Goal: Browse casually: Explore the website without a specific task or goal

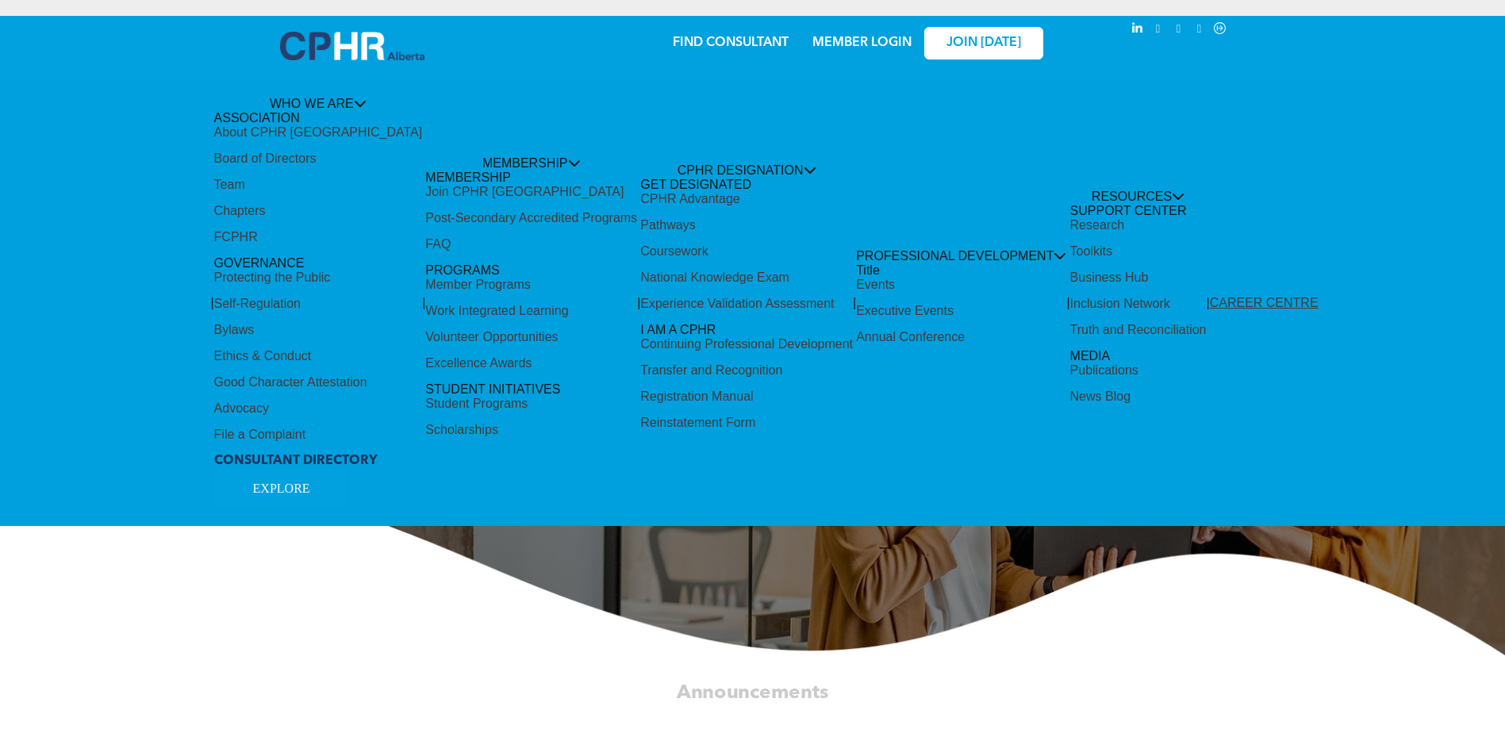
click at [768, 620] on div "Share by:" at bounding box center [699, 374] width 1399 height 733
click at [495, 147] on div "Share by:" at bounding box center [699, 374] width 1399 height 733
click at [345, 94] on div "Share by:" at bounding box center [699, 374] width 1399 height 733
click at [353, 100] on div "Share by:" at bounding box center [699, 374] width 1399 height 733
click at [289, 134] on div "Share by:" at bounding box center [699, 374] width 1399 height 733
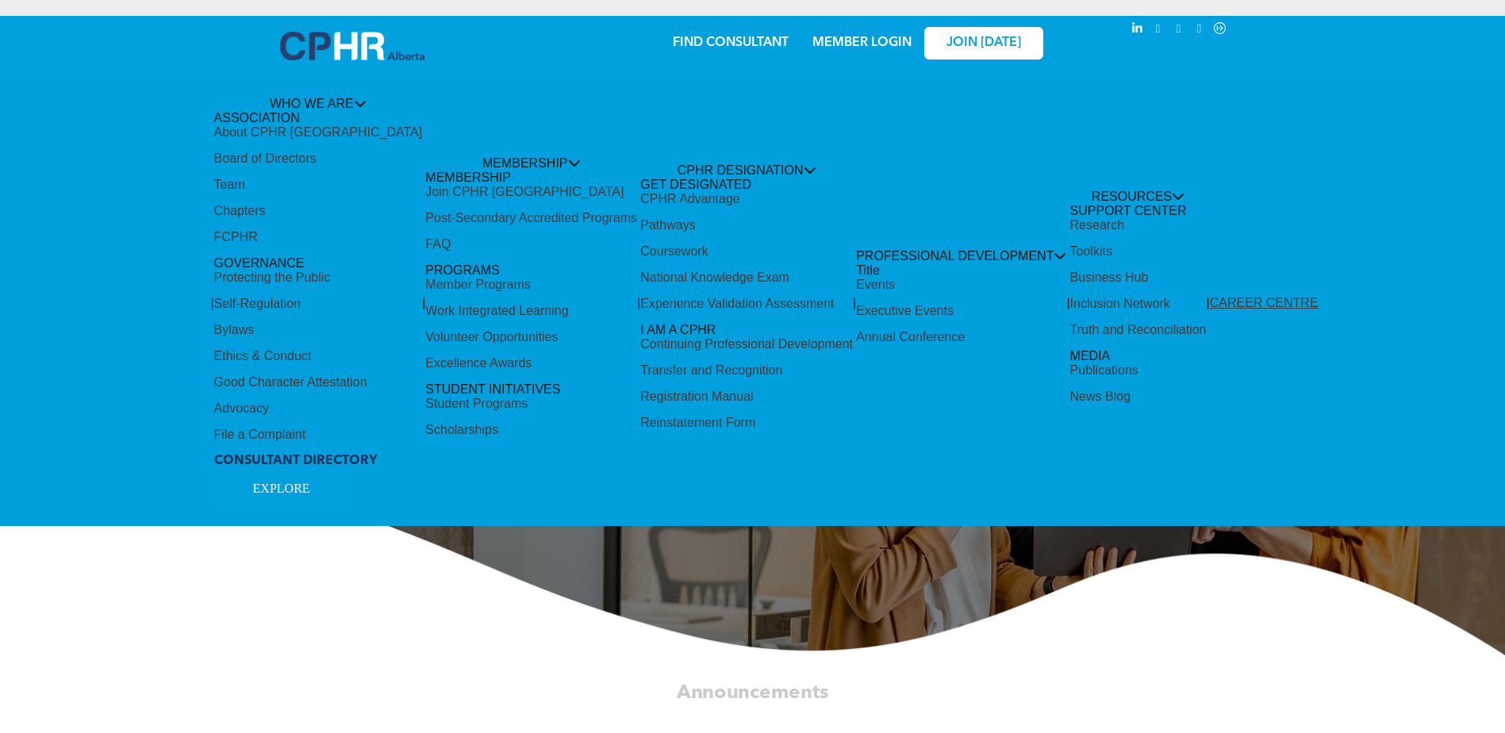
drag, startPoint x: 278, startPoint y: 166, endPoint x: 274, endPoint y: 178, distance: 12.5
click at [274, 175] on div "Share by:" at bounding box center [699, 374] width 1399 height 733
drag, startPoint x: 253, startPoint y: 218, endPoint x: 255, endPoint y: 316, distance: 97.6
click at [254, 312] on div "Share by:" at bounding box center [699, 374] width 1399 height 733
click at [305, 487] on div "Share by:" at bounding box center [699, 374] width 1399 height 733
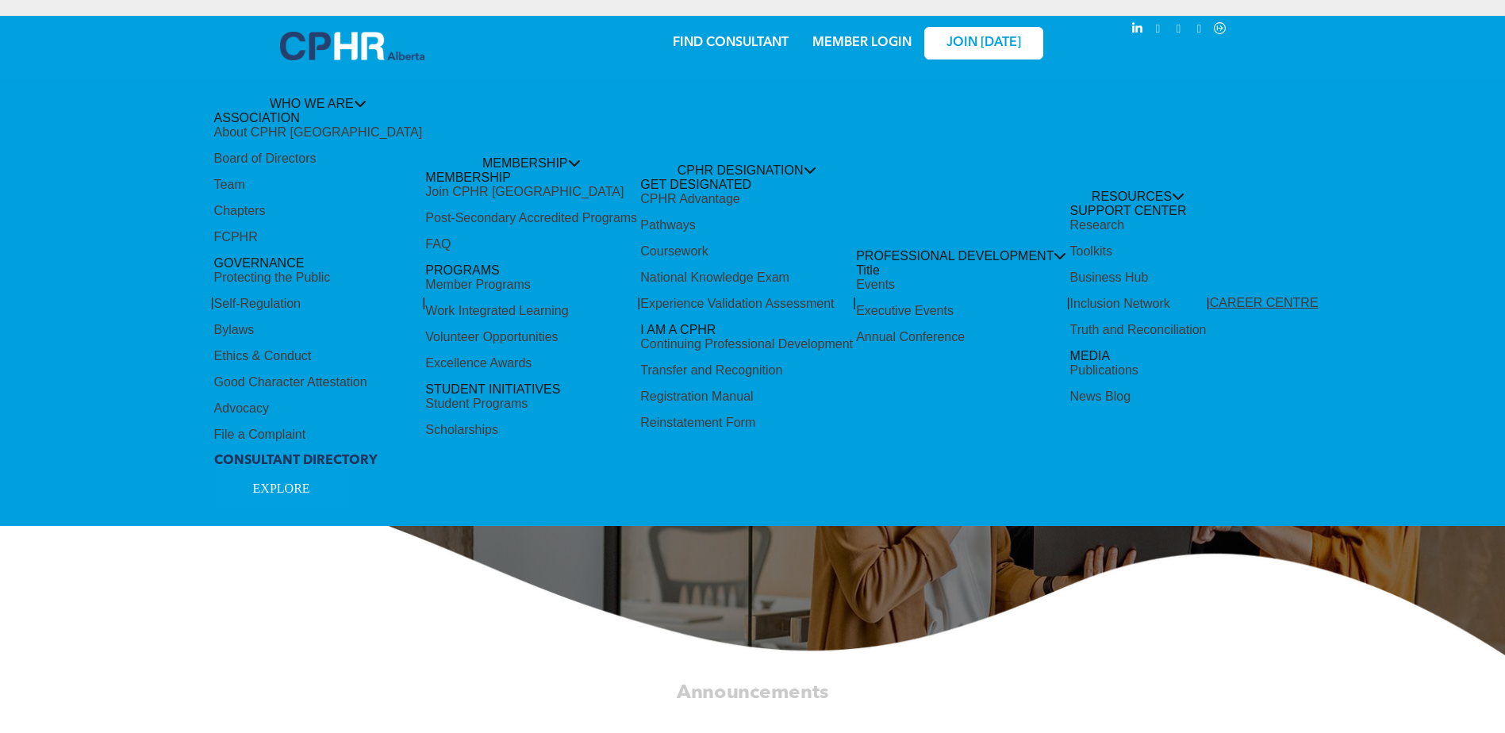
click at [719, 43] on div "Share by:" at bounding box center [699, 374] width 1399 height 733
click at [370, 44] on div "Share by:" at bounding box center [699, 374] width 1399 height 733
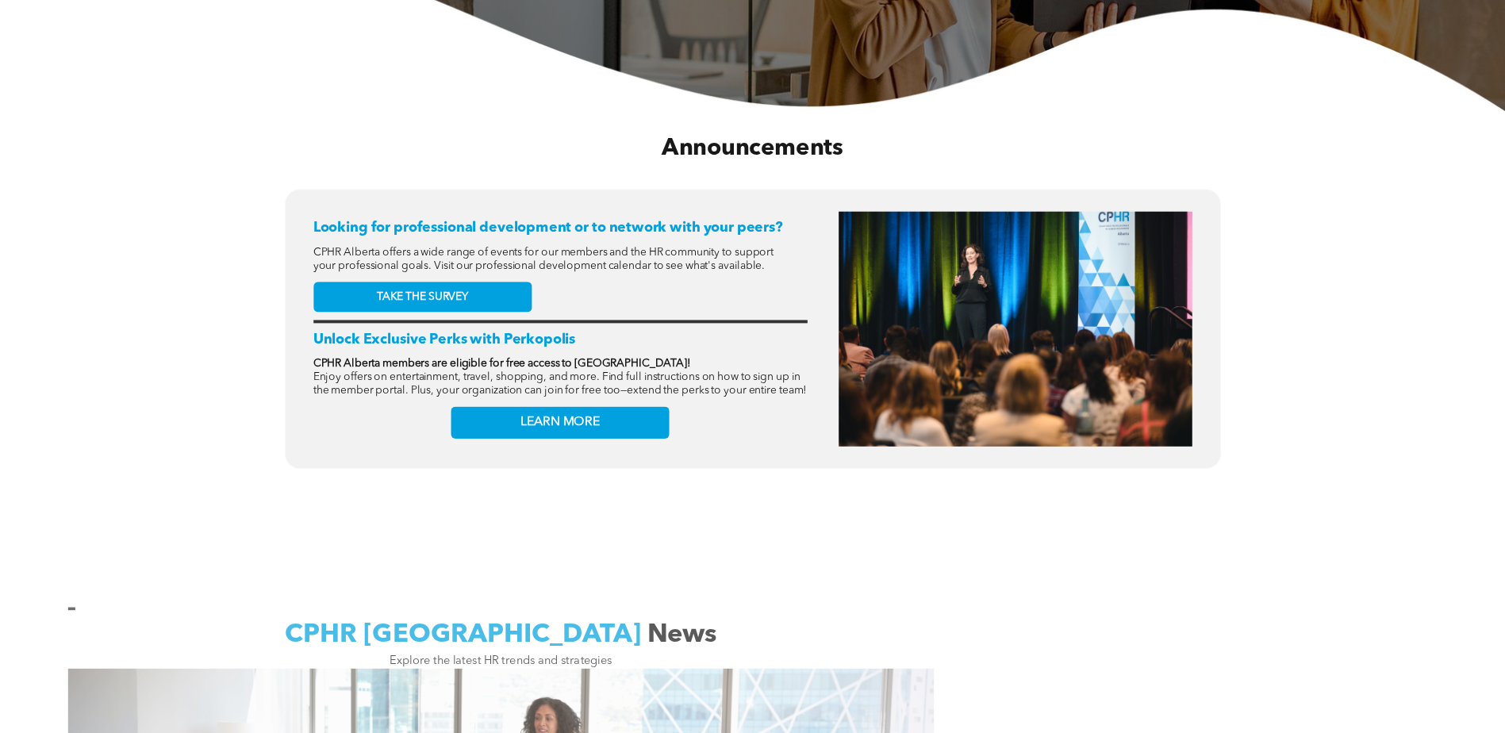
scroll to position [555, 0]
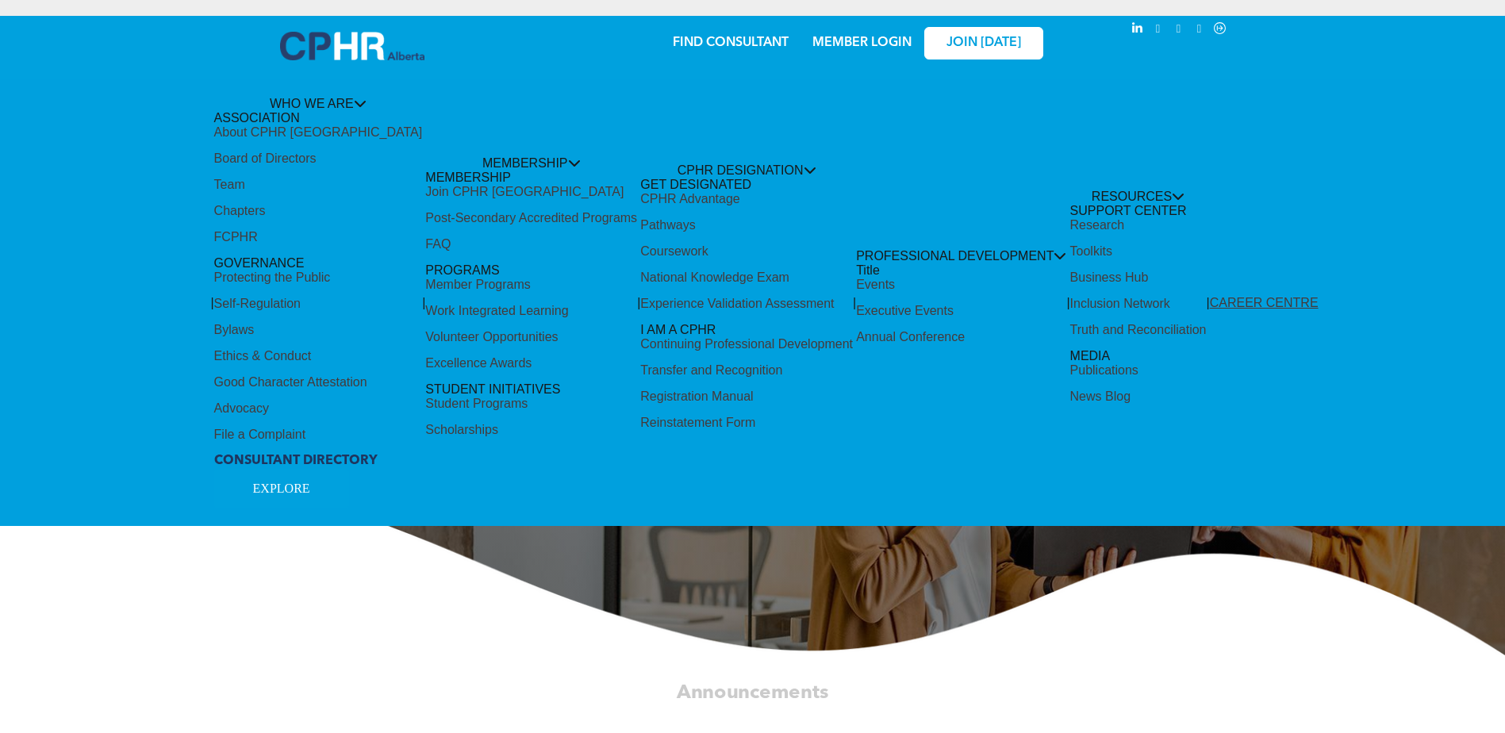
click at [979, 38] on div "Share by:" at bounding box center [700, 32] width 1368 height 17
click at [835, 40] on div "Share by:" at bounding box center [700, 32] width 1368 height 17
click at [819, 41] on div "Share by:" at bounding box center [699, 374] width 1399 height 733
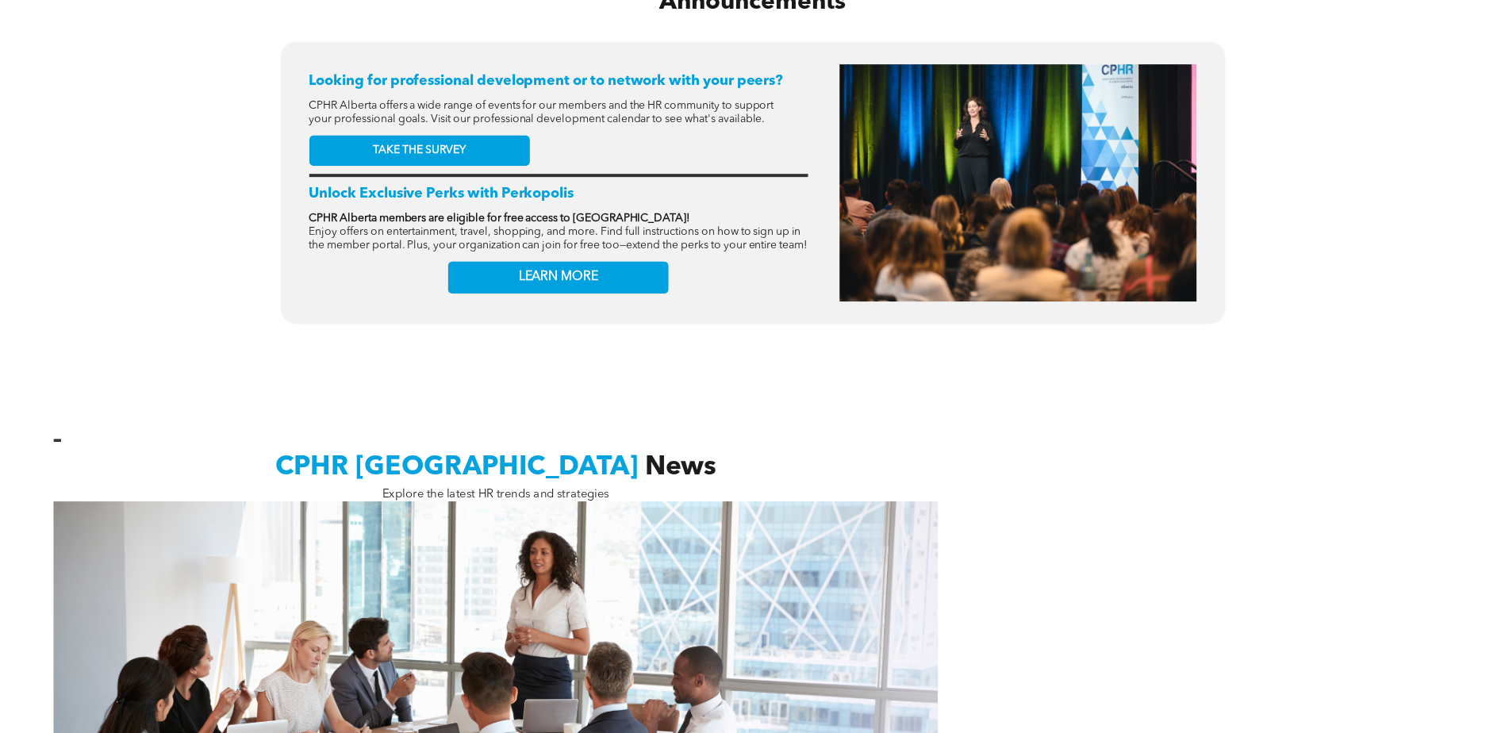
scroll to position [714, 0]
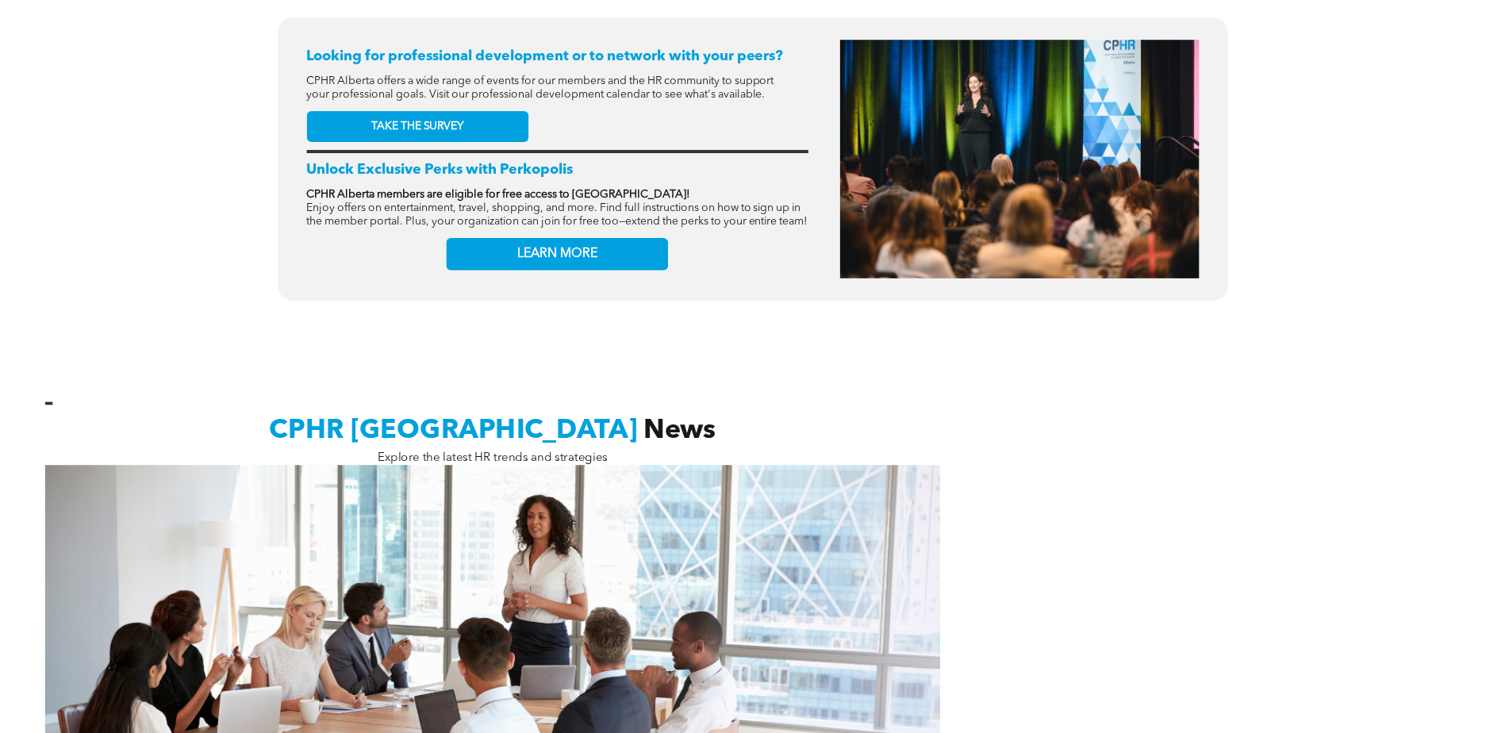
click at [555, 245] on div "Share by:" at bounding box center [699, 374] width 1399 height 733
click at [529, 428] on div "Share by:" at bounding box center [699, 374] width 1399 height 733
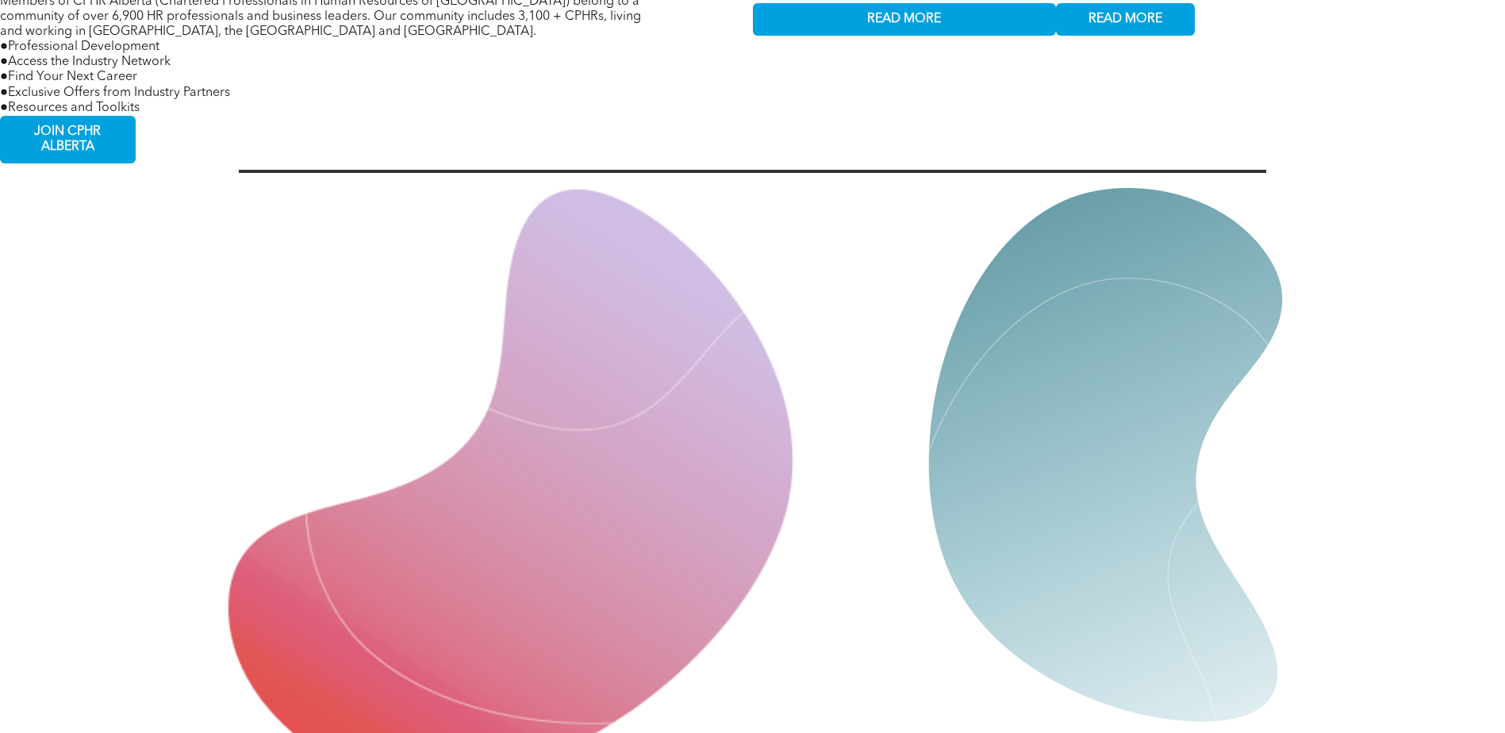
scroll to position [3173, 0]
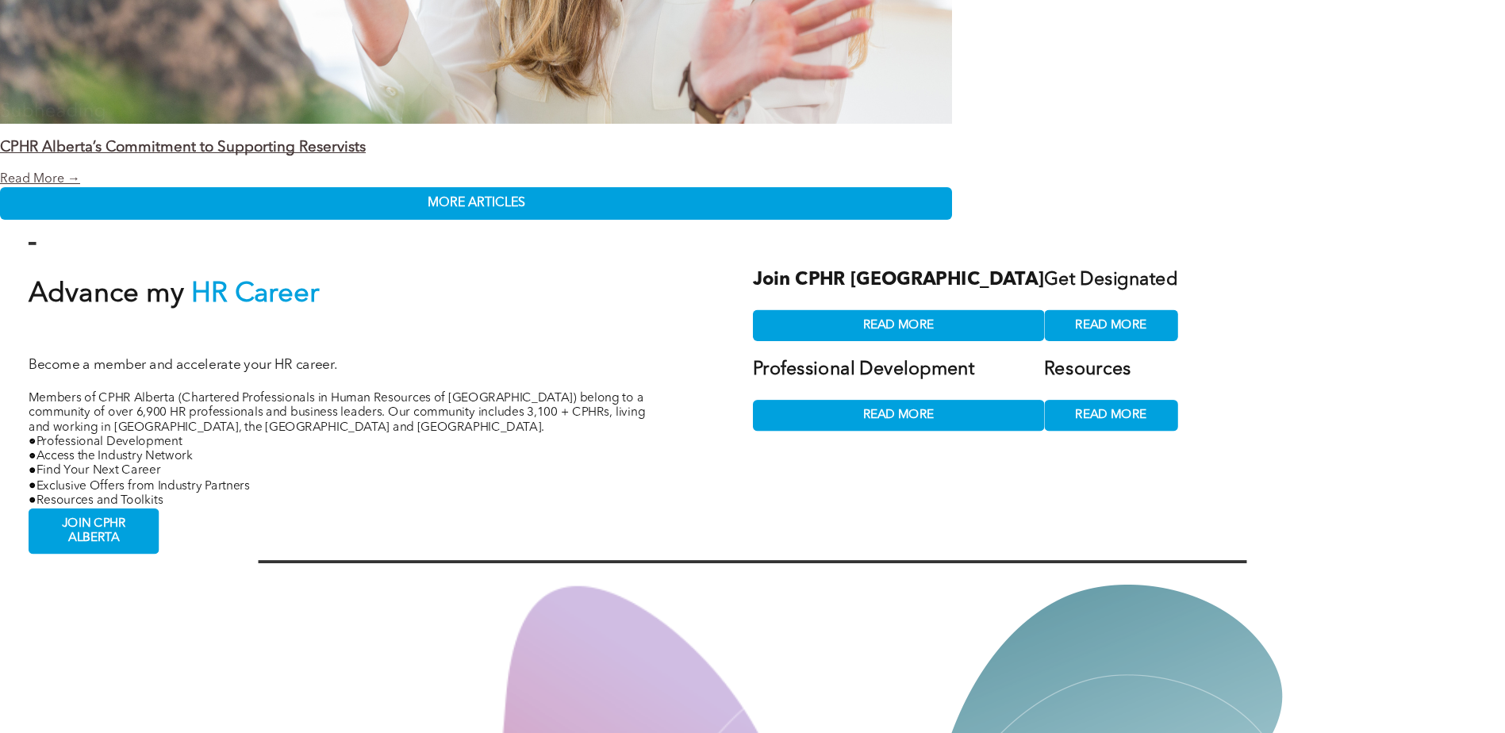
drag, startPoint x: 1023, startPoint y: 391, endPoint x: 999, endPoint y: 396, distance: 25.0
click at [1022, 391] on div "Share by:" at bounding box center [699, 374] width 1399 height 733
drag, startPoint x: 861, startPoint y: 397, endPoint x: 91, endPoint y: 421, distance: 769.9
click at [282, 410] on div "Share by:" at bounding box center [699, 374] width 1399 height 733
drag, startPoint x: 0, startPoint y: 468, endPoint x: 30, endPoint y: 509, distance: 51.1
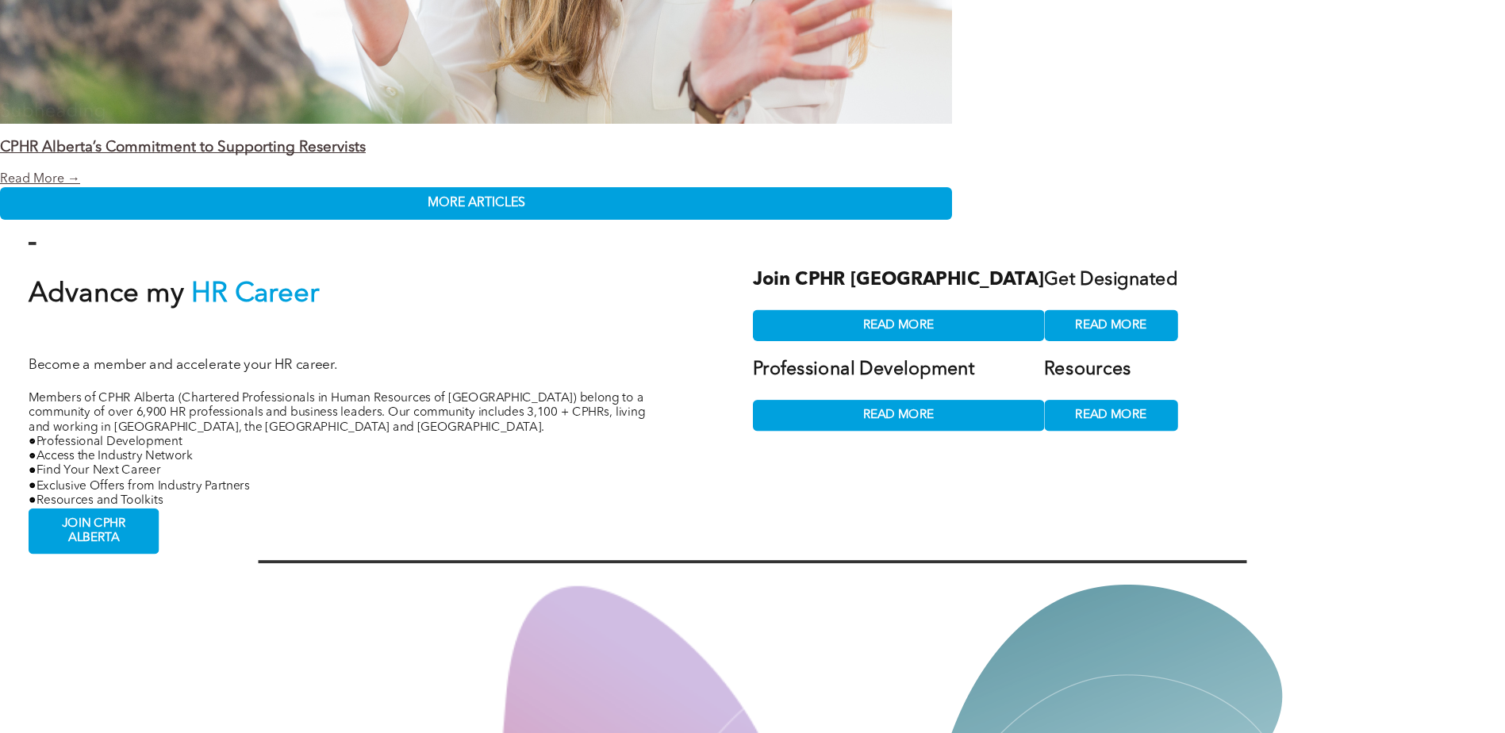
click at [5, 518] on div "Share by:" at bounding box center [699, 374] width 1399 height 733
drag, startPoint x: 83, startPoint y: 489, endPoint x: 90, endPoint y: 516, distance: 28.7
click at [85, 494] on div "Share by:" at bounding box center [699, 374] width 1399 height 733
click at [90, 518] on div "Share by:" at bounding box center [699, 374] width 1399 height 733
drag, startPoint x: 56, startPoint y: 422, endPoint x: 286, endPoint y: 445, distance: 230.4
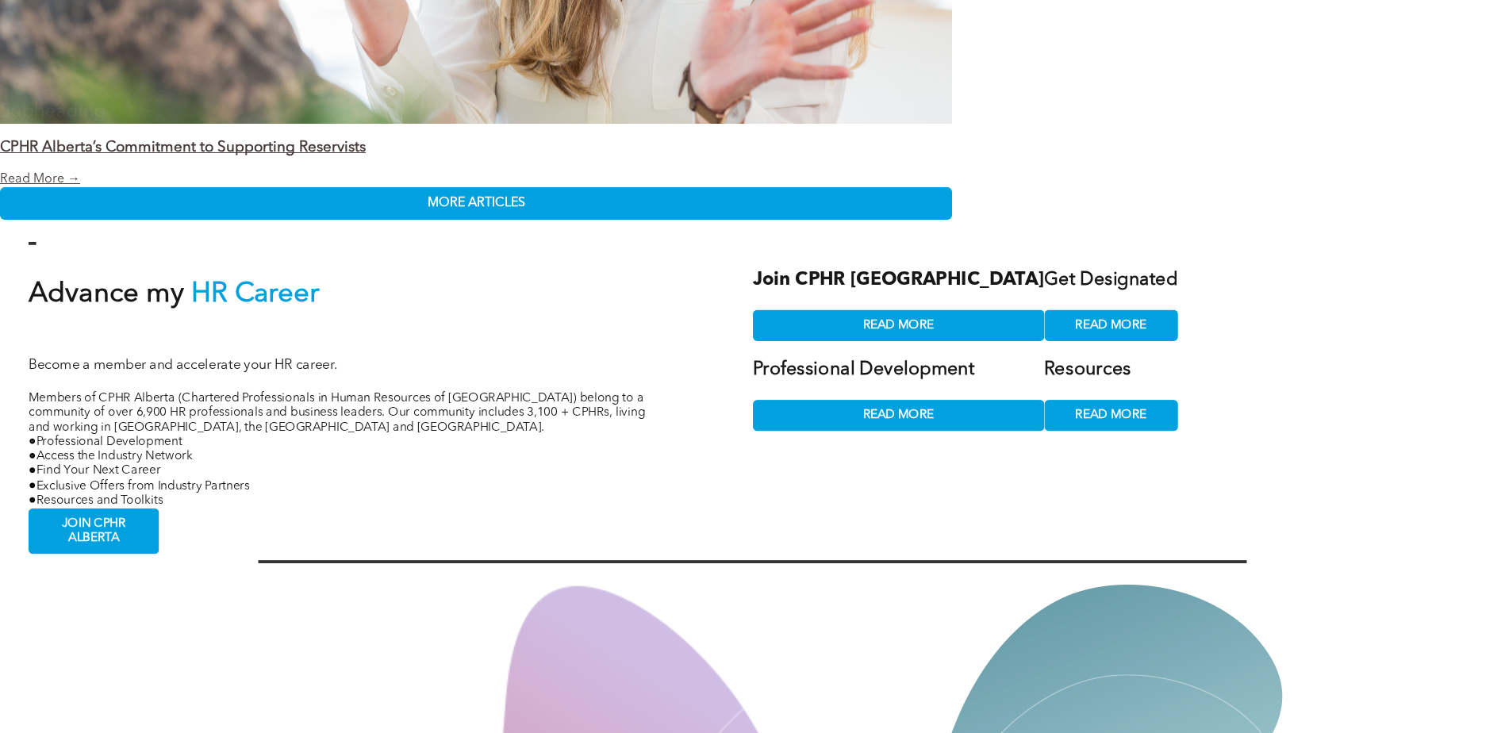
click at [286, 445] on div "Share by:" at bounding box center [699, 374] width 1399 height 733
drag, startPoint x: 286, startPoint y: 445, endPoint x: 129, endPoint y: 358, distance: 179.0
click at [129, 358] on div "Share by:" at bounding box center [699, 374] width 1399 height 733
drag, startPoint x: 129, startPoint y: 358, endPoint x: 61, endPoint y: 340, distance: 70.4
click at [61, 340] on div "Share by:" at bounding box center [699, 374] width 1399 height 733
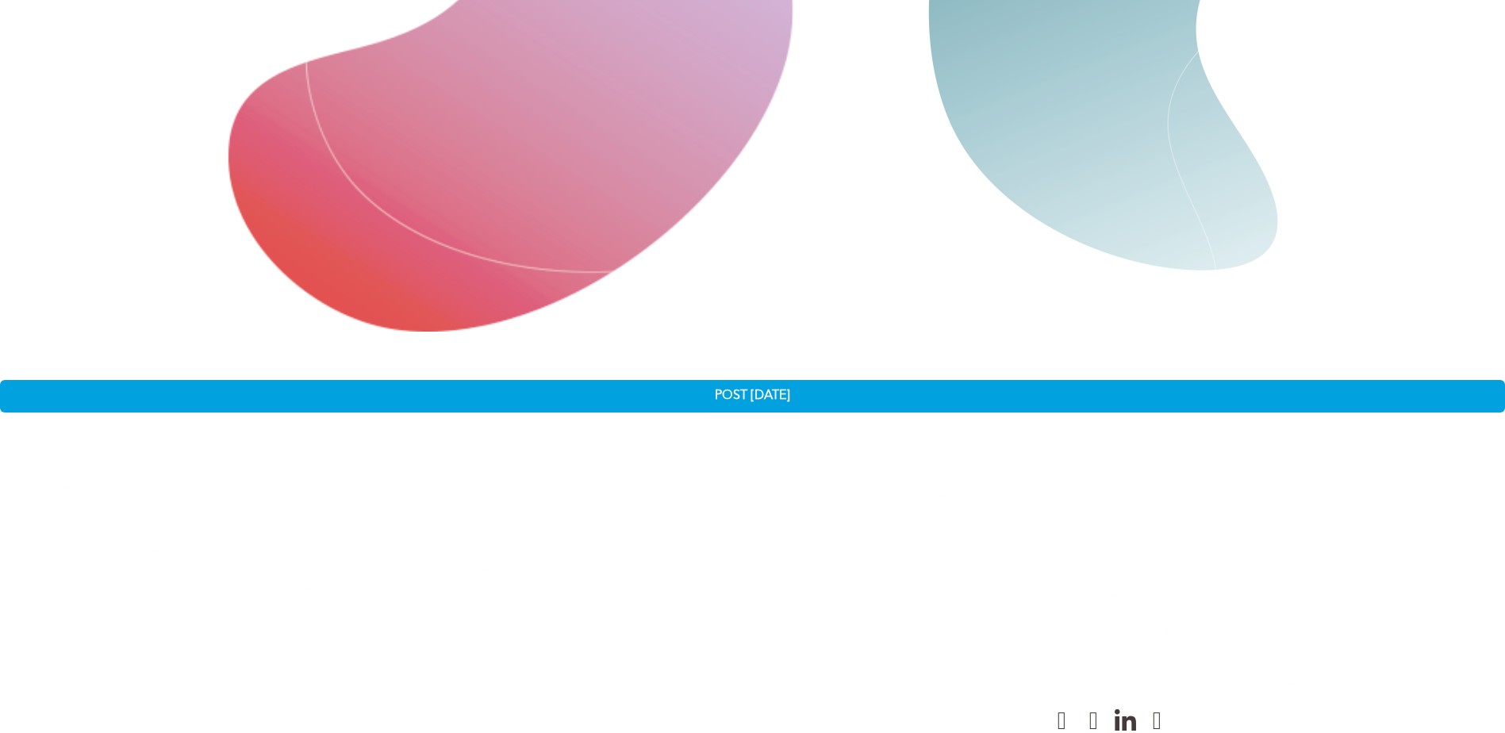
scroll to position [4363, 0]
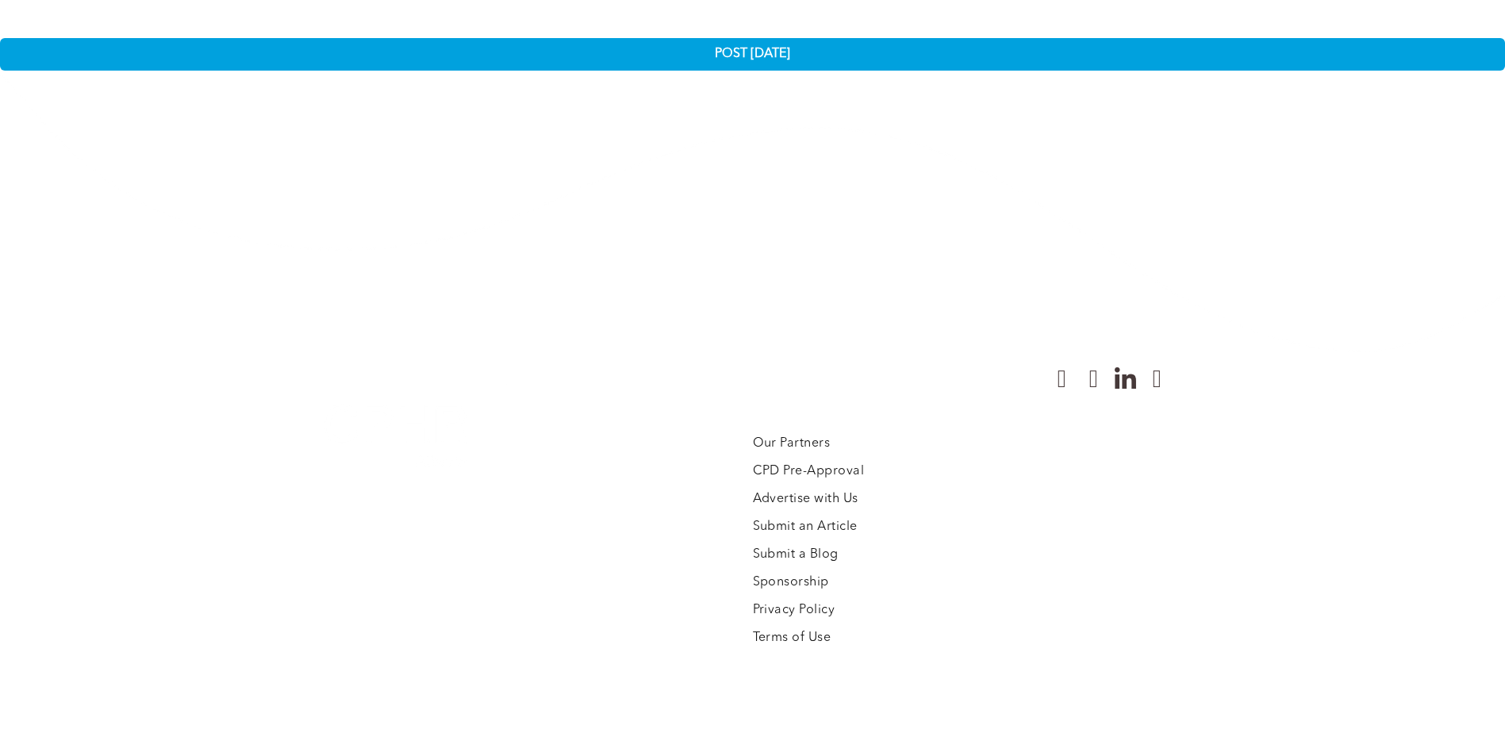
click at [812, 476] on div "Share by:" at bounding box center [699, 374] width 1399 height 733
drag, startPoint x: 805, startPoint y: 516, endPoint x: 807, endPoint y: 589, distance: 73.8
click at [808, 577] on div "Share by:" at bounding box center [699, 374] width 1399 height 733
drag, startPoint x: 807, startPoint y: 589, endPoint x: 804, endPoint y: 601, distance: 12.1
click at [805, 600] on div "Share by:" at bounding box center [699, 374] width 1399 height 733
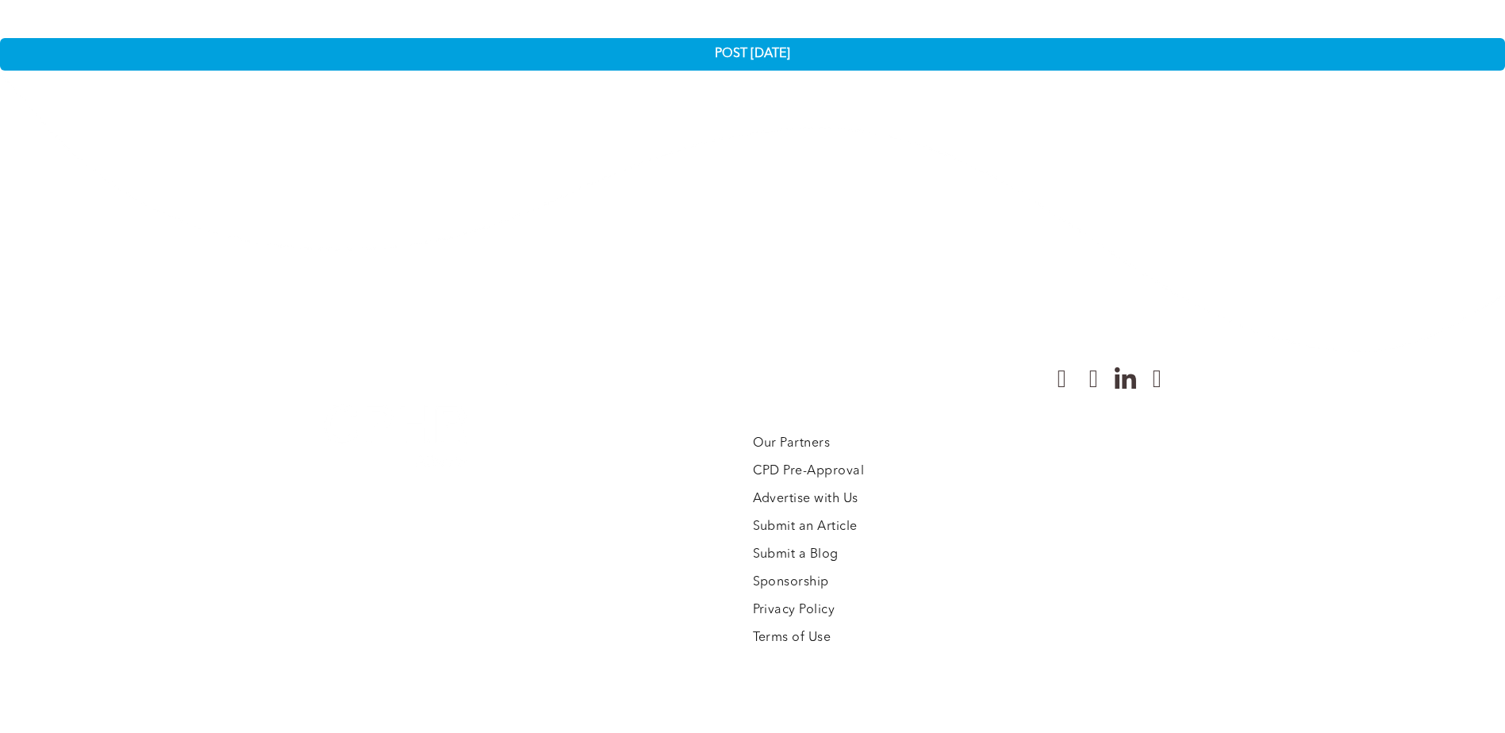
click at [864, 611] on div "Share by:" at bounding box center [699, 374] width 1399 height 733
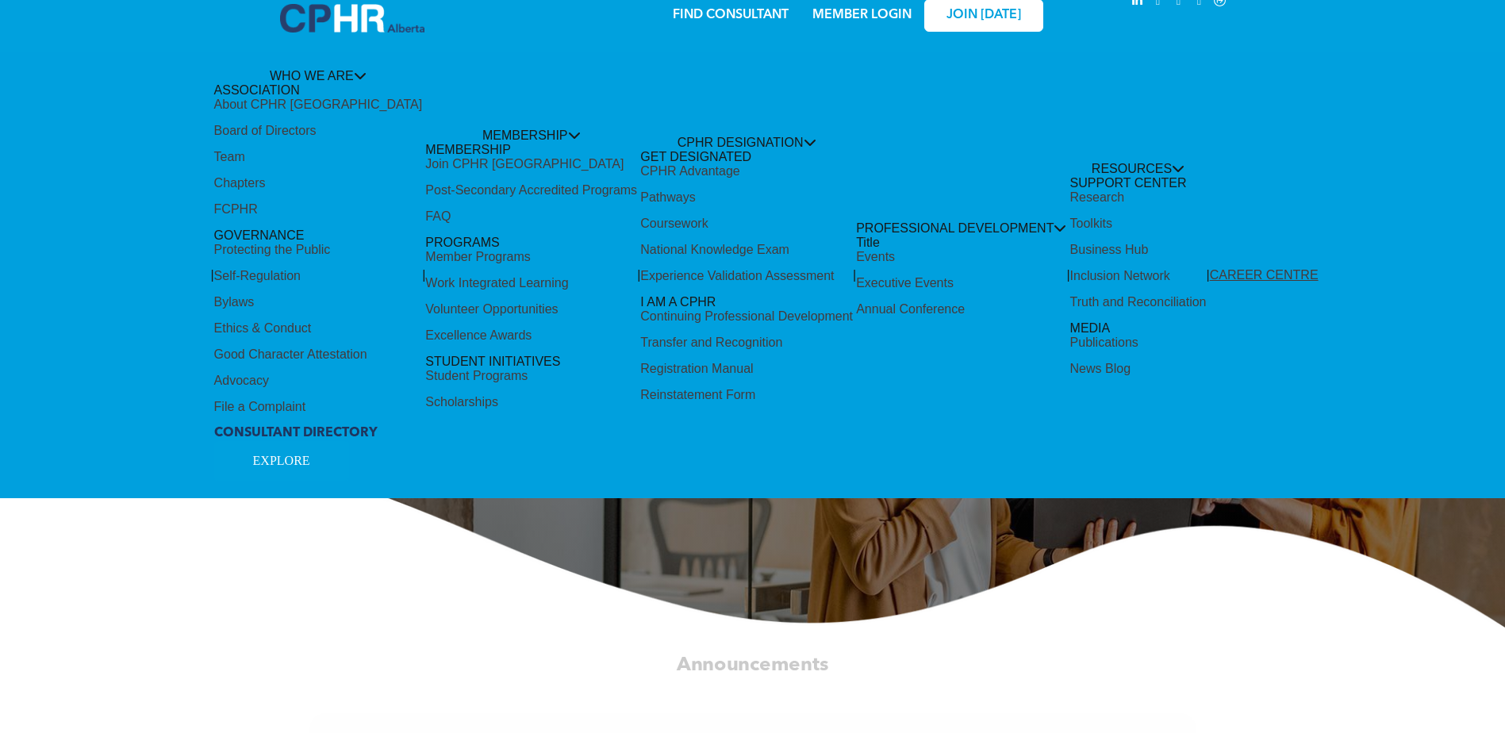
scroll to position [0, 0]
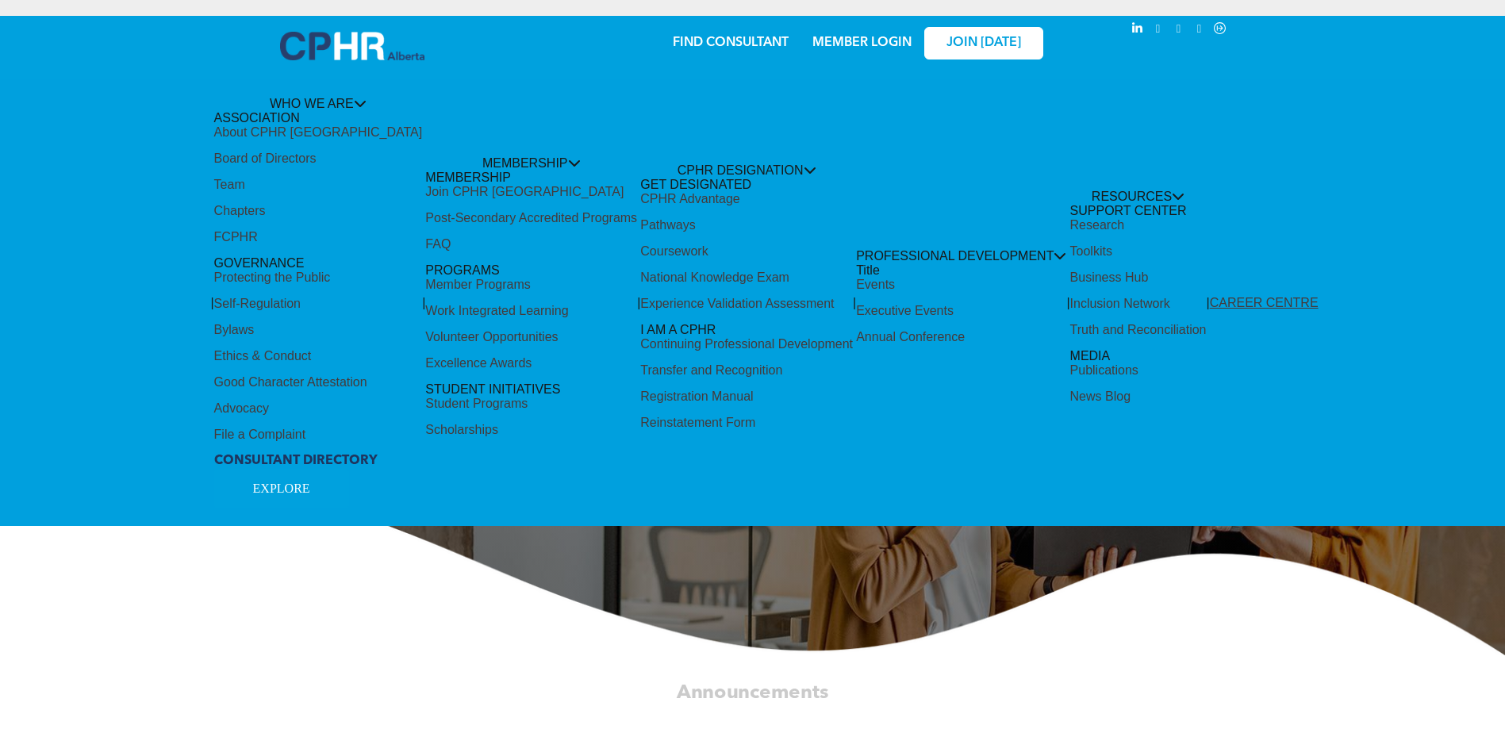
drag, startPoint x: 433, startPoint y: 186, endPoint x: 413, endPoint y: 187, distance: 19.9
click at [426, 186] on div "Share by:" at bounding box center [699, 374] width 1399 height 733
